Goal: Check status: Check status

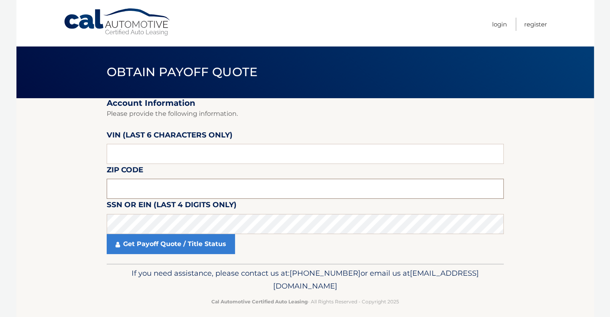
click at [139, 190] on input "text" at bounding box center [305, 189] width 397 height 20
type input "11417"
click at [135, 154] on input "text" at bounding box center [305, 154] width 397 height 20
type input "502037"
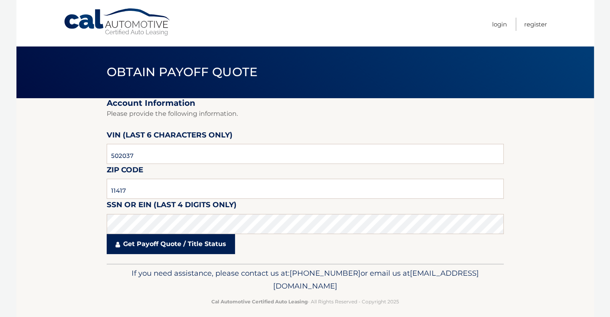
click at [141, 239] on link "Get Payoff Quote / Title Status" at bounding box center [171, 244] width 128 height 20
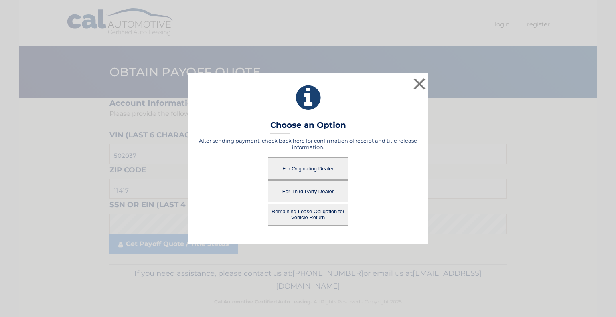
click at [311, 173] on button "For Originating Dealer" at bounding box center [308, 169] width 80 height 22
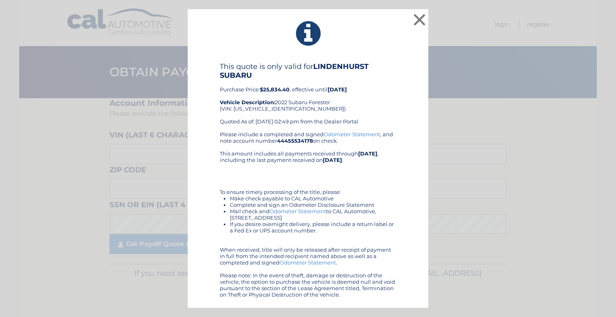
click at [171, 116] on div "× This quote is only valid for LINDENHURST SUBARU Purchase Price: $25,834.40 , …" at bounding box center [307, 158] width 609 height 299
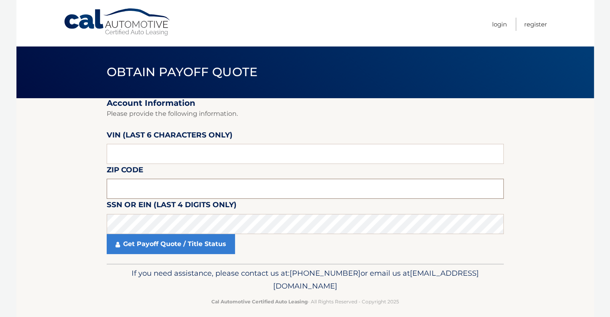
click at [143, 198] on input "text" at bounding box center [305, 189] width 397 height 20
click at [181, 153] on input "text" at bounding box center [305, 154] width 397 height 20
click at [72, 148] on section "Account Information Please provide the following information. [PERSON_NAME] (la…" at bounding box center [304, 181] width 577 height 166
click at [176, 150] on input "text" at bounding box center [305, 154] width 397 height 20
click at [220, 147] on input "text" at bounding box center [305, 154] width 397 height 20
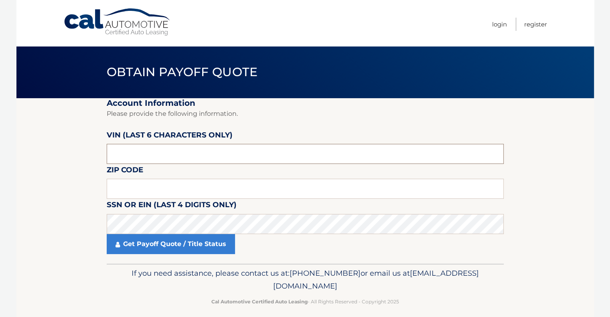
click at [220, 147] on input "text" at bounding box center [305, 154] width 397 height 20
click at [137, 189] on input "text" at bounding box center [305, 189] width 397 height 20
